Goal: Transaction & Acquisition: Purchase product/service

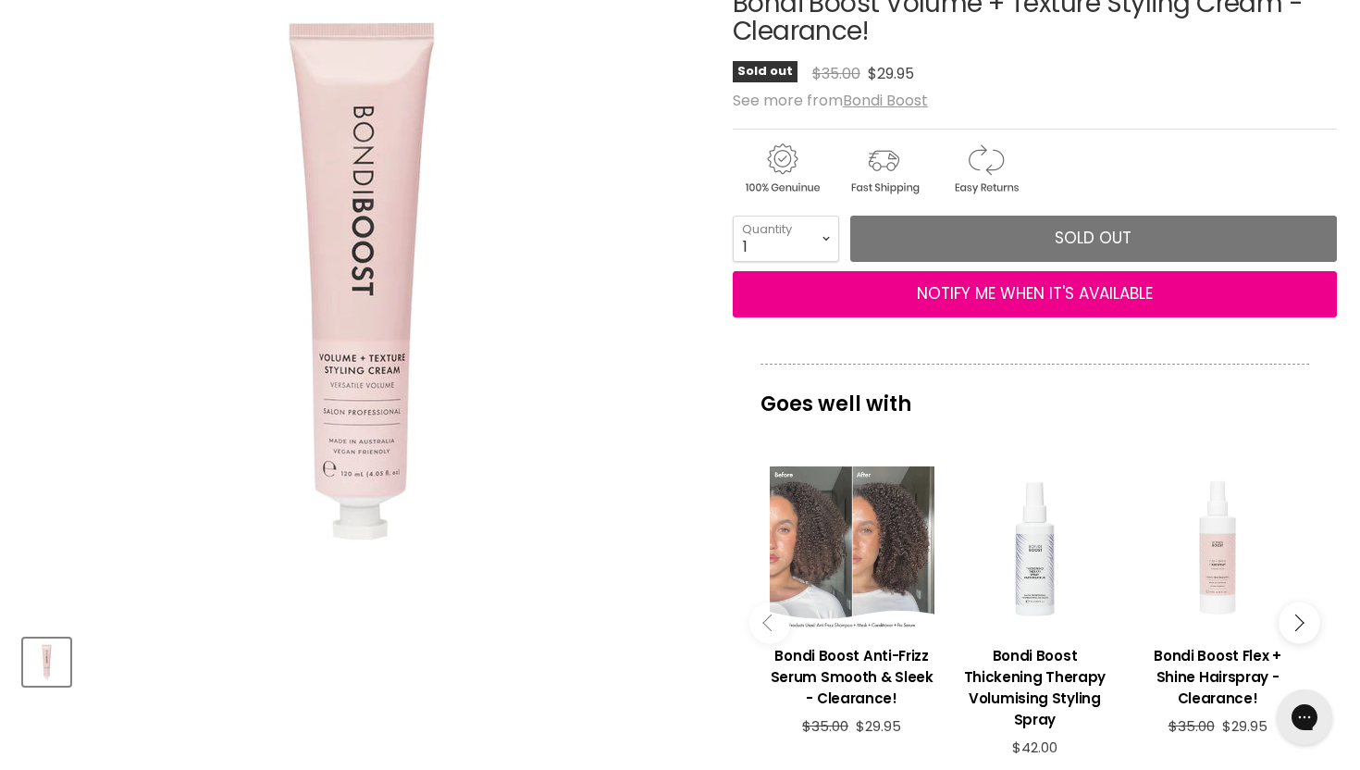
click at [861, 575] on div "Main content" at bounding box center [852, 548] width 165 height 165
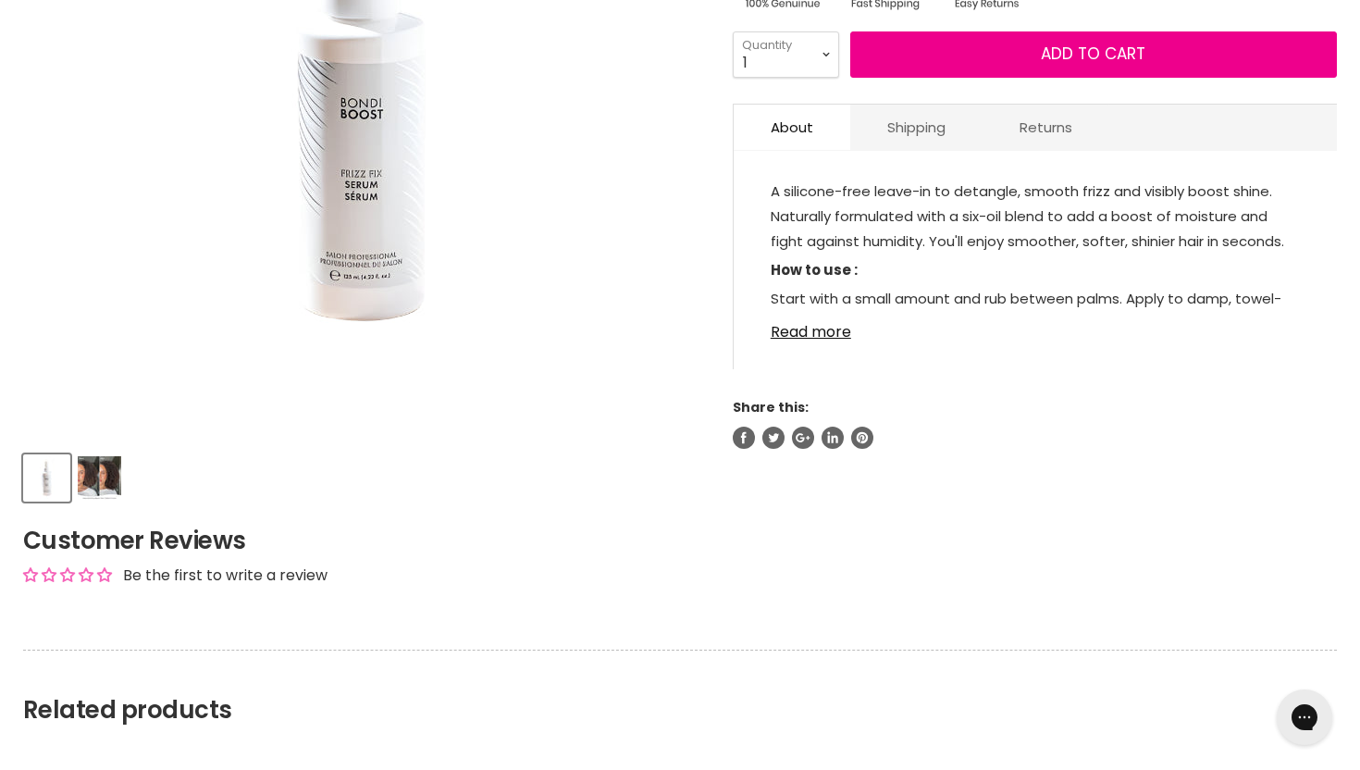
scroll to position [466, 0]
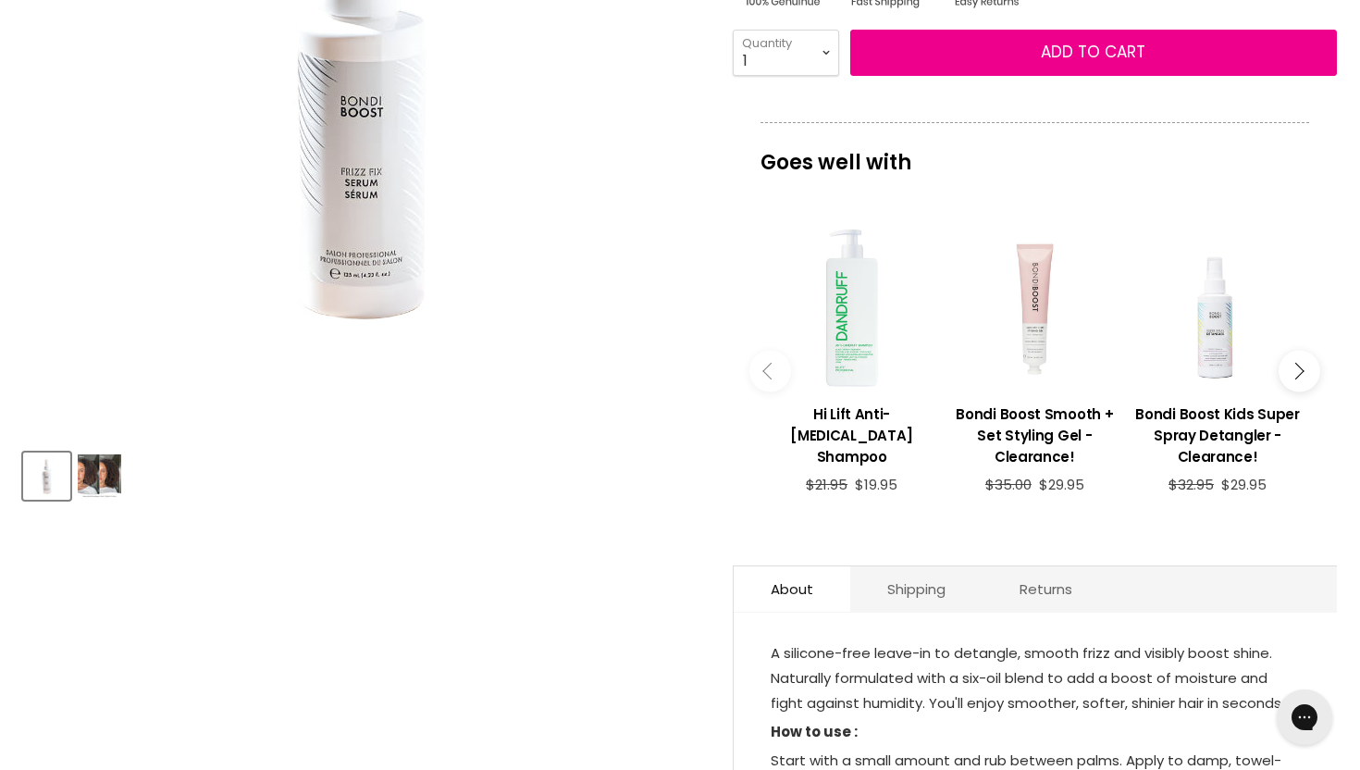
click at [114, 488] on img "Product thumbnails" at bounding box center [99, 475] width 43 height 43
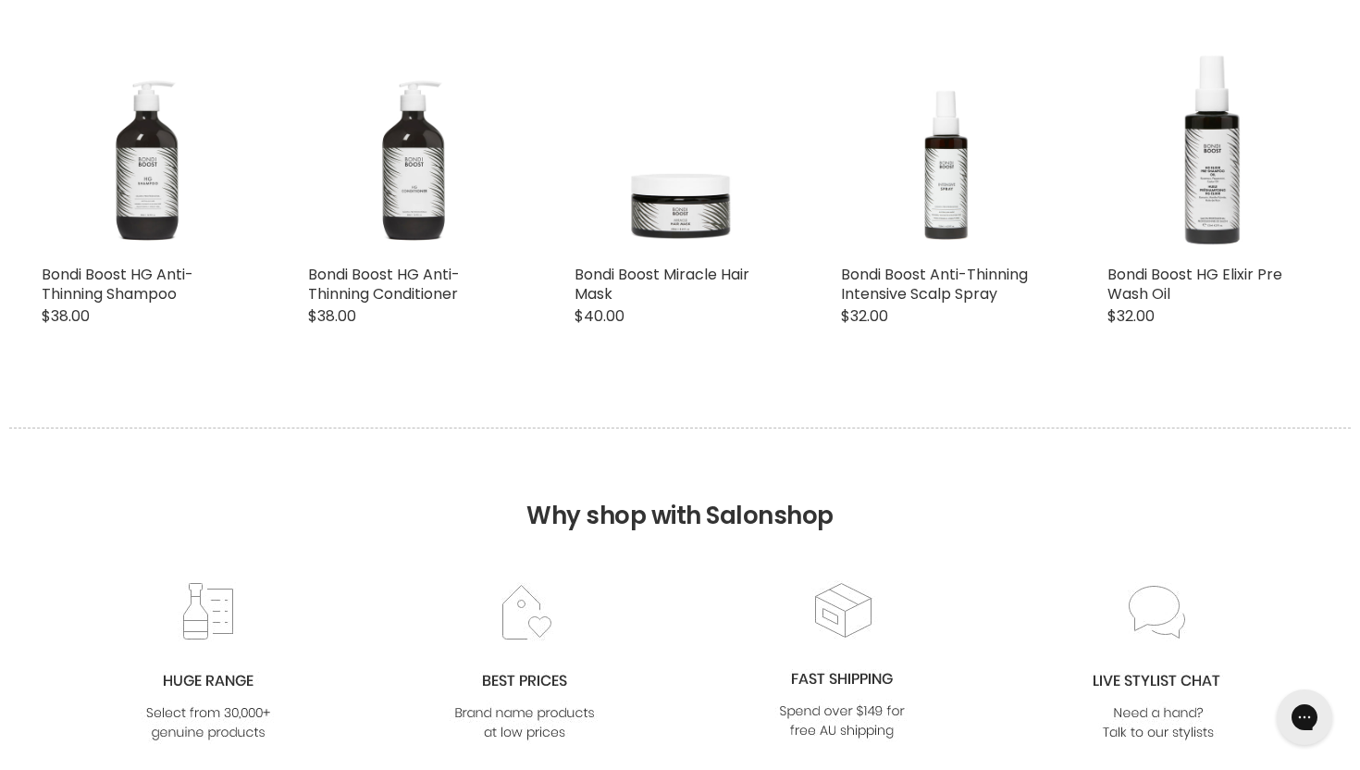
scroll to position [1628, 0]
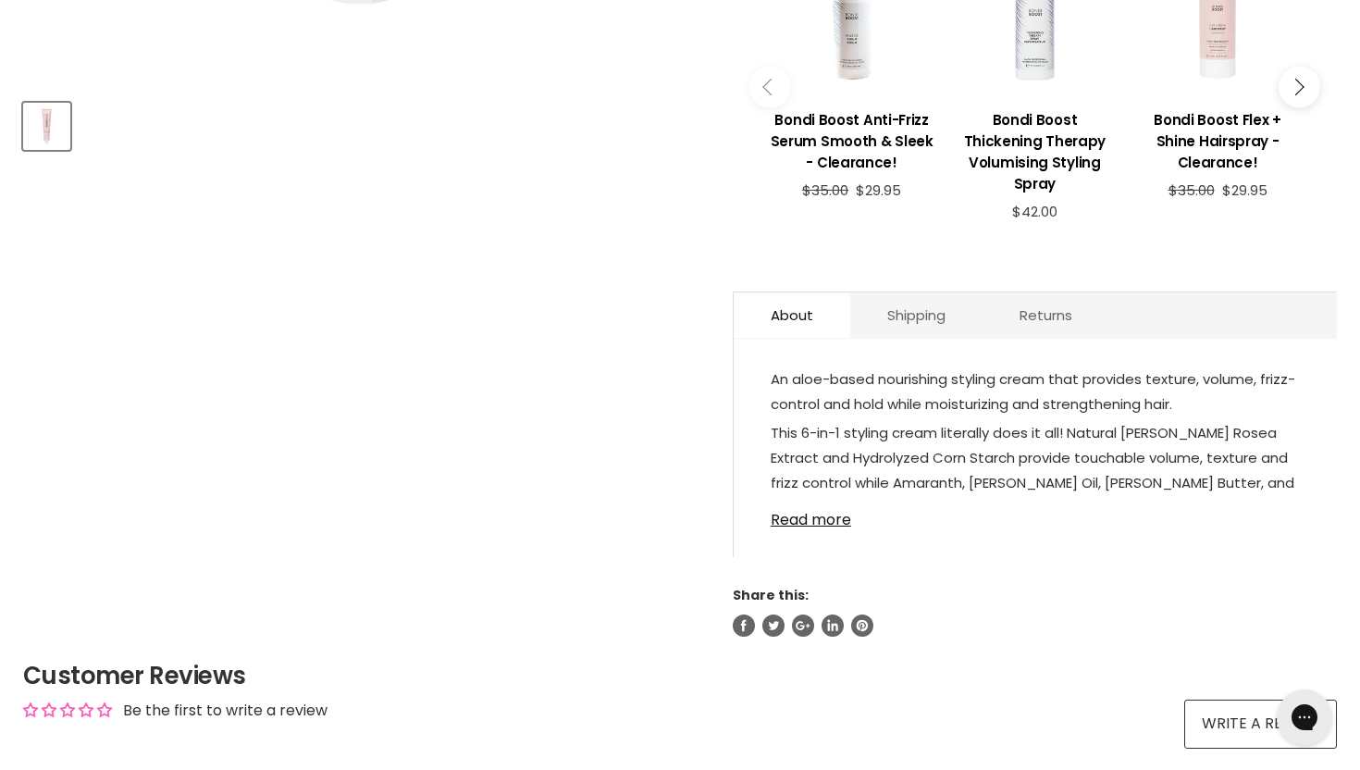
scroll to position [819, 0]
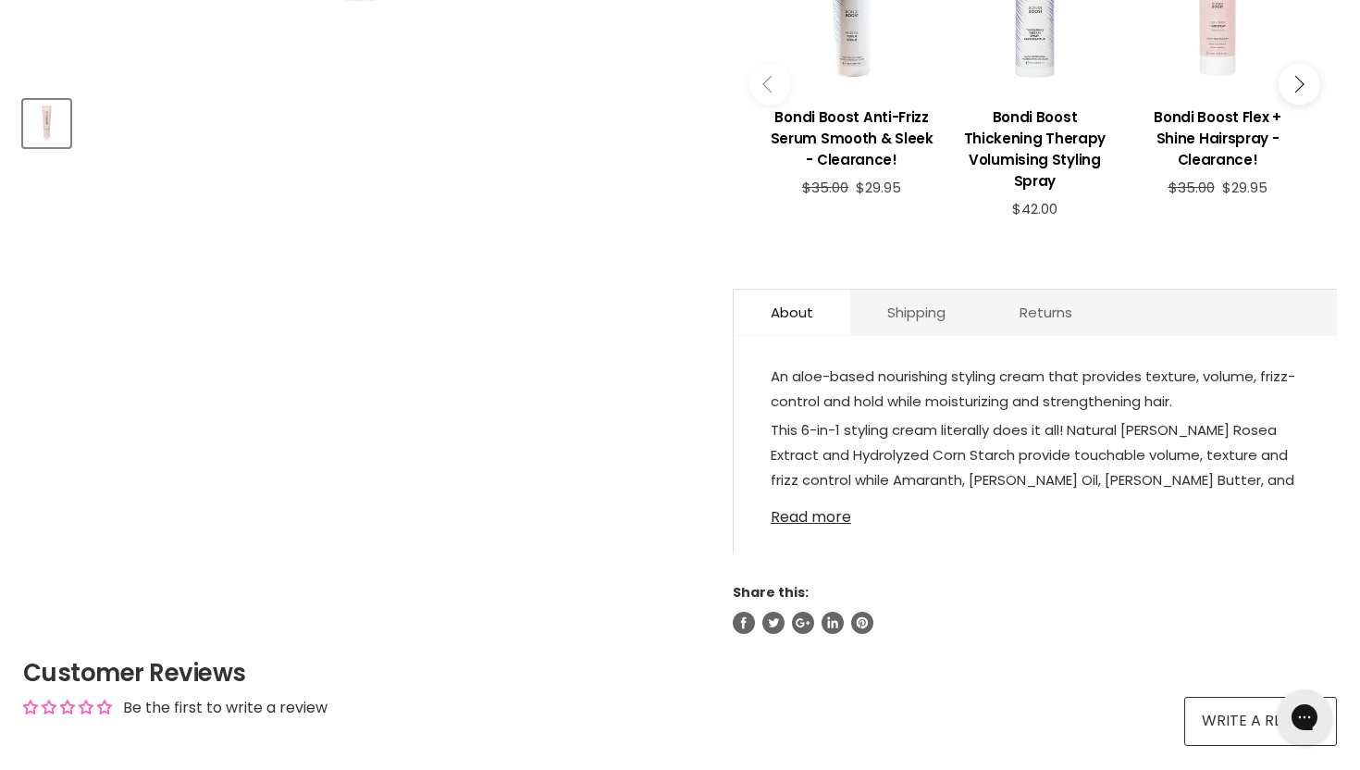
click at [803, 498] on link "Read more" at bounding box center [1035, 512] width 529 height 28
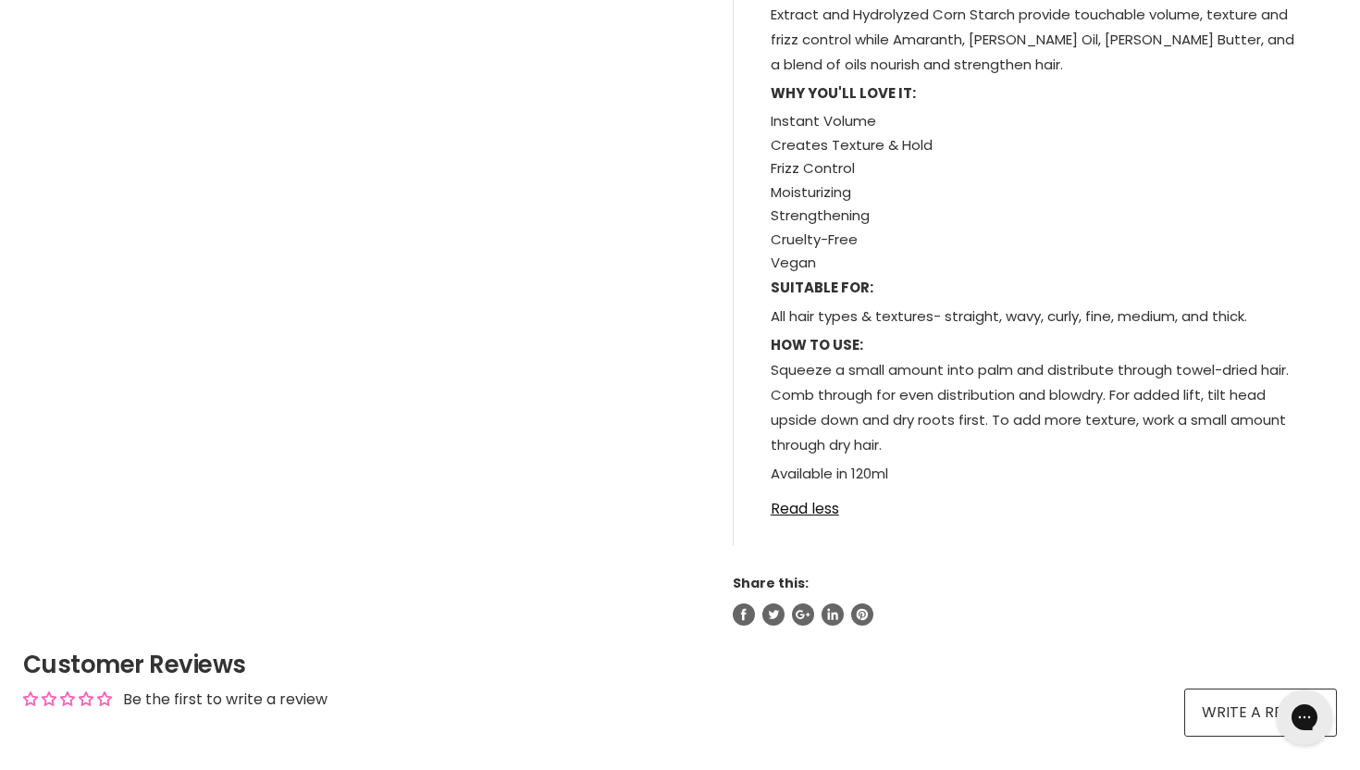
scroll to position [1303, 0]
